Goal: Information Seeking & Learning: Learn about a topic

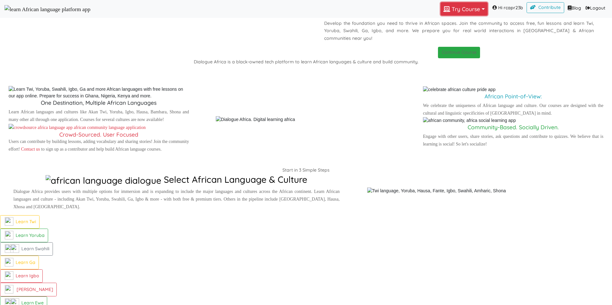
click at [440, 6] on button "Try Course Toggle Dropdown" at bounding box center [463, 8] width 47 height 13
click at [351, 8] on p "Dialogue [GEOGRAPHIC_DATA]" at bounding box center [459, 4] width 296 height 8
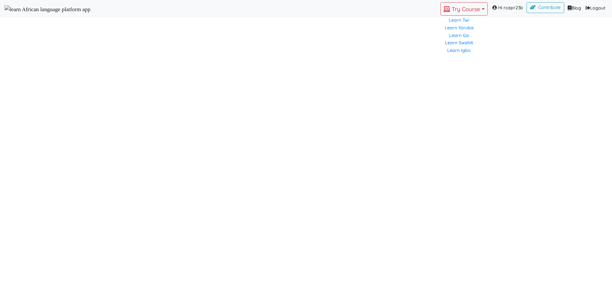
scroll to position [455, 0]
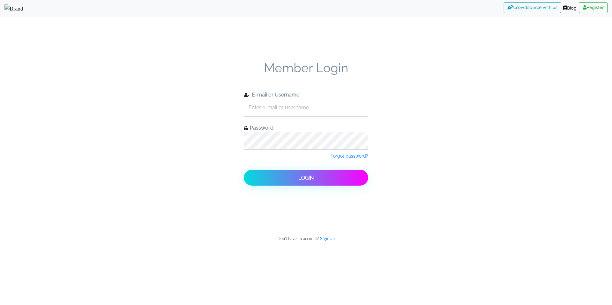
click at [23, 9] on img at bounding box center [13, 8] width 19 height 8
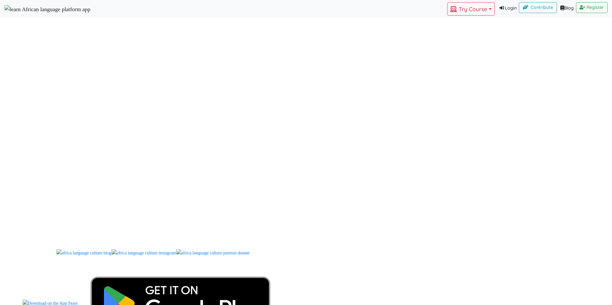
scroll to position [520, 0]
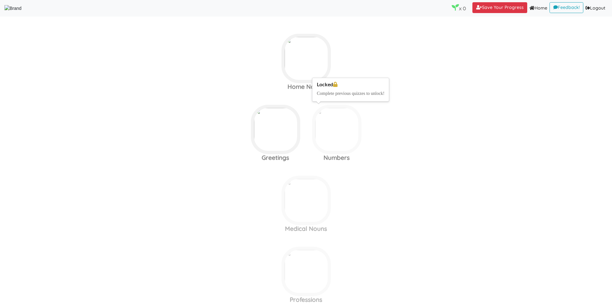
click at [319, 133] on img at bounding box center [336, 129] width 49 height 49
click at [299, 70] on img at bounding box center [305, 58] width 49 height 49
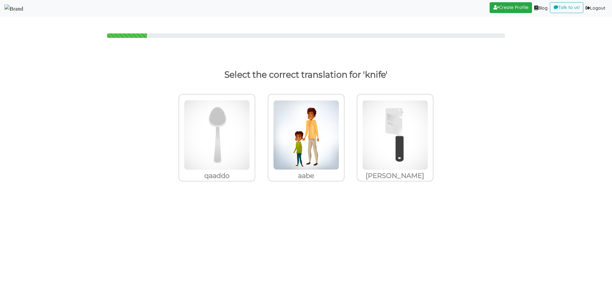
drag, startPoint x: 29, startPoint y: 13, endPoint x: 139, endPoint y: 95, distance: 137.0
click at [250, 142] on img at bounding box center [217, 135] width 66 height 70
click at [259, 133] on input "[PERSON_NAME]" at bounding box center [257, 131] width 5 height 5
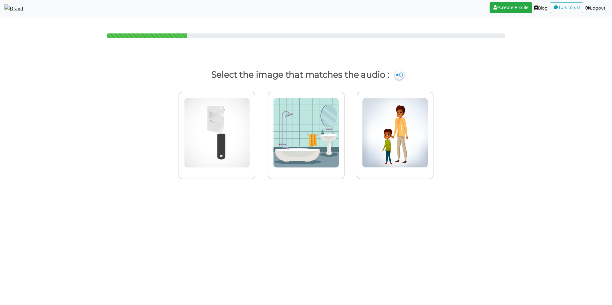
click at [23, 10] on img at bounding box center [13, 8] width 19 height 8
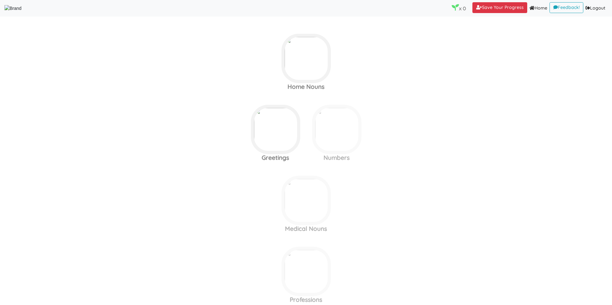
click at [4, 12] on area at bounding box center [4, 12] width 0 height 0
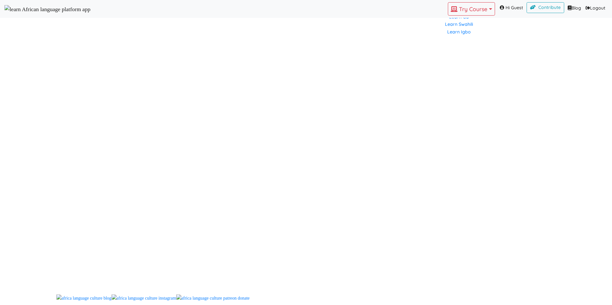
scroll to position [491, 0]
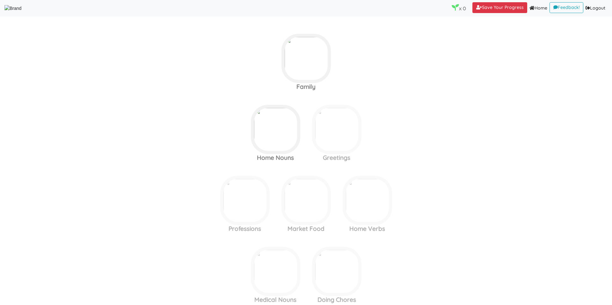
click at [4, 12] on area at bounding box center [4, 12] width 0 height 0
